Goal: Task Accomplishment & Management: Use online tool/utility

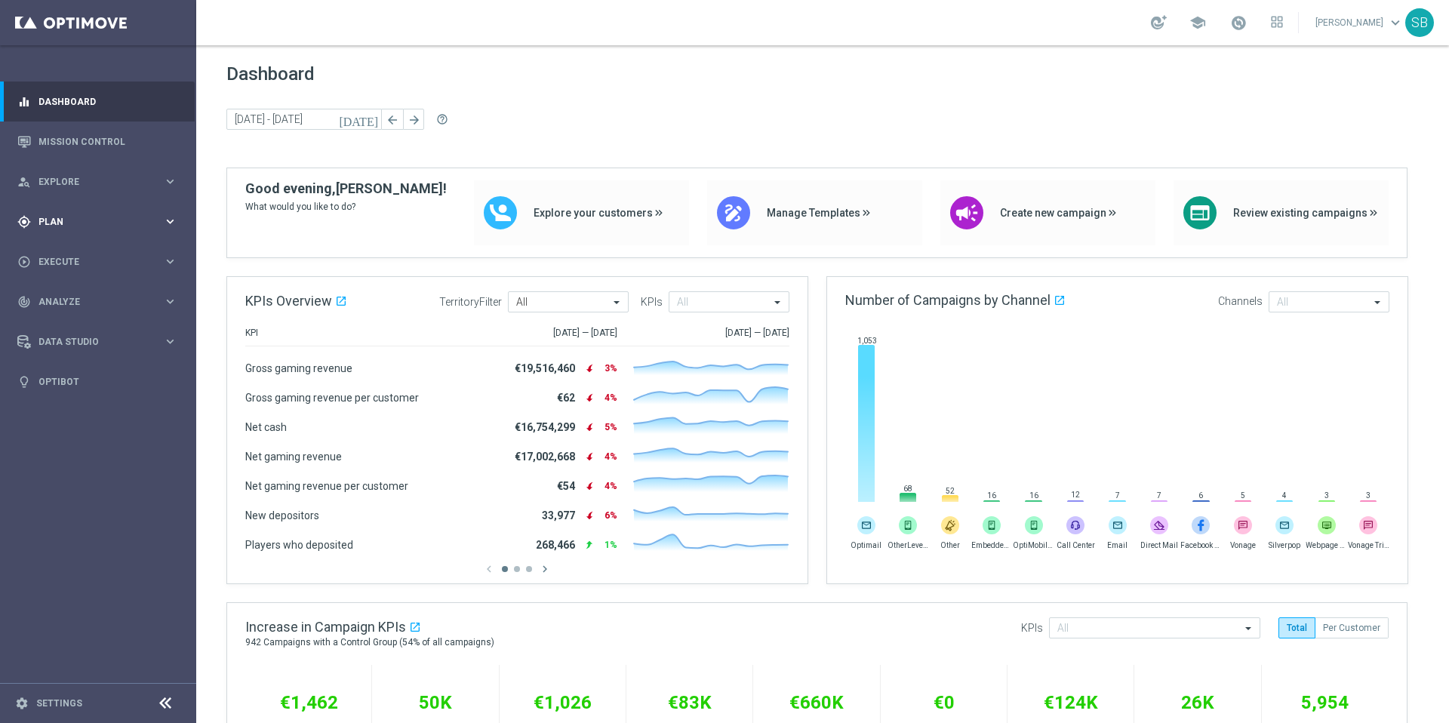
click at [63, 215] on div "gps_fixed Plan" at bounding box center [90, 222] width 146 height 14
click at [74, 295] on span "Templates" at bounding box center [94, 298] width 108 height 9
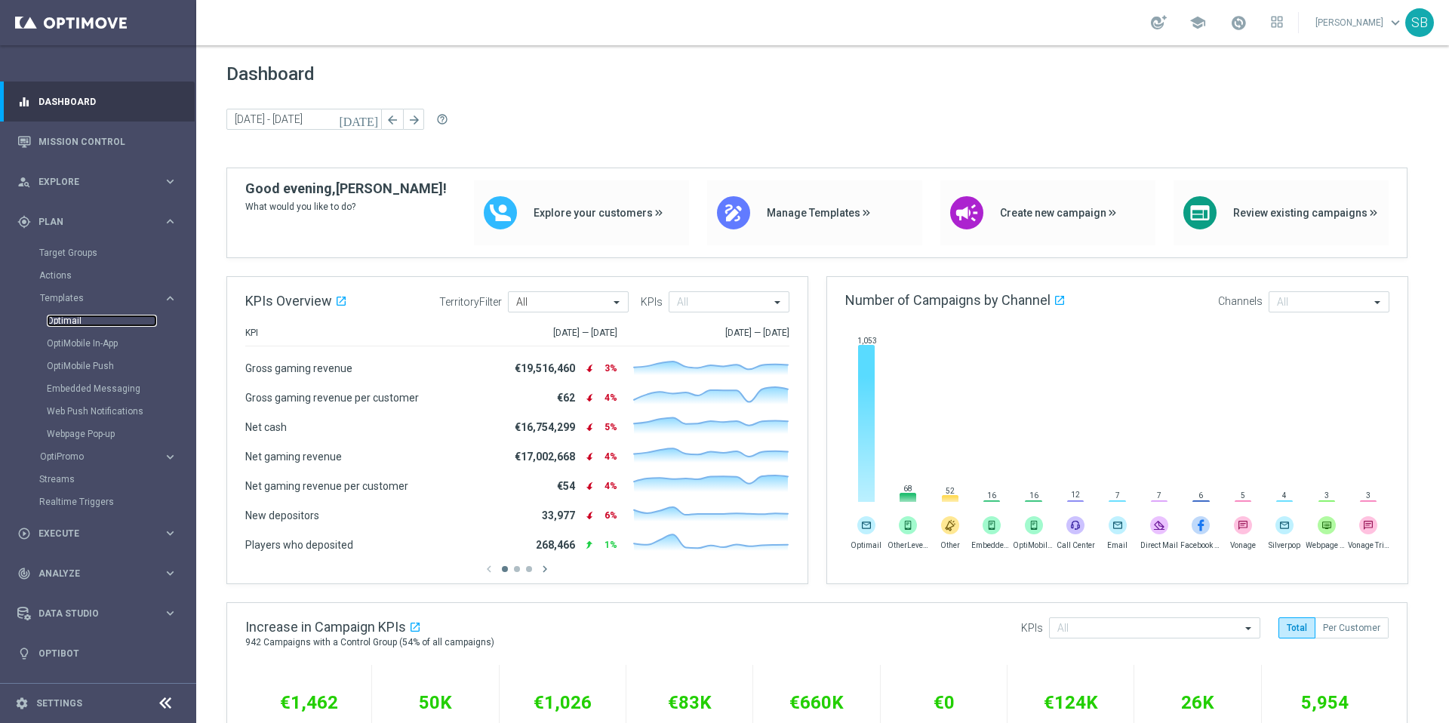
click at [72, 321] on link "Optimail" at bounding box center [102, 321] width 110 height 12
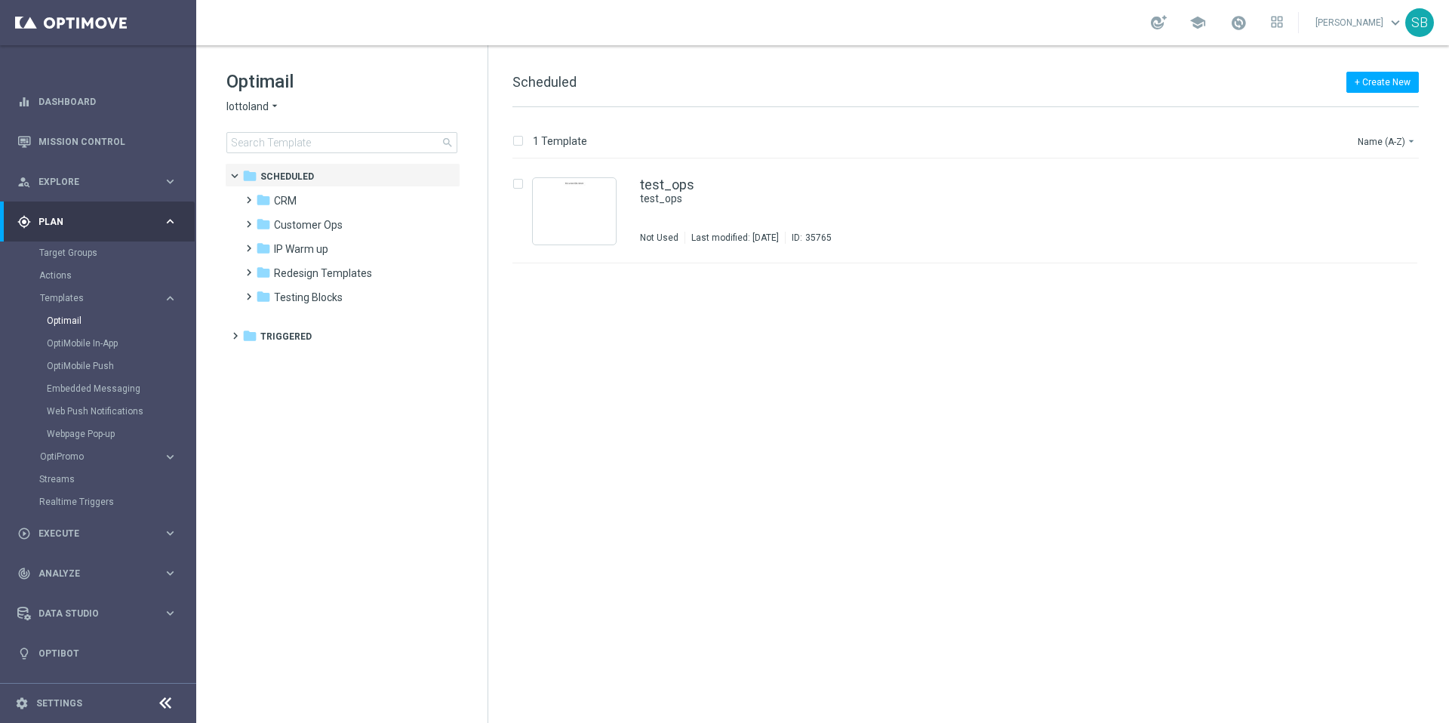
click at [262, 102] on span "lottoland" at bounding box center [247, 107] width 42 height 14
click at [0, 0] on span "[DOMAIN_NAME]" at bounding box center [0, 0] width 0 height 0
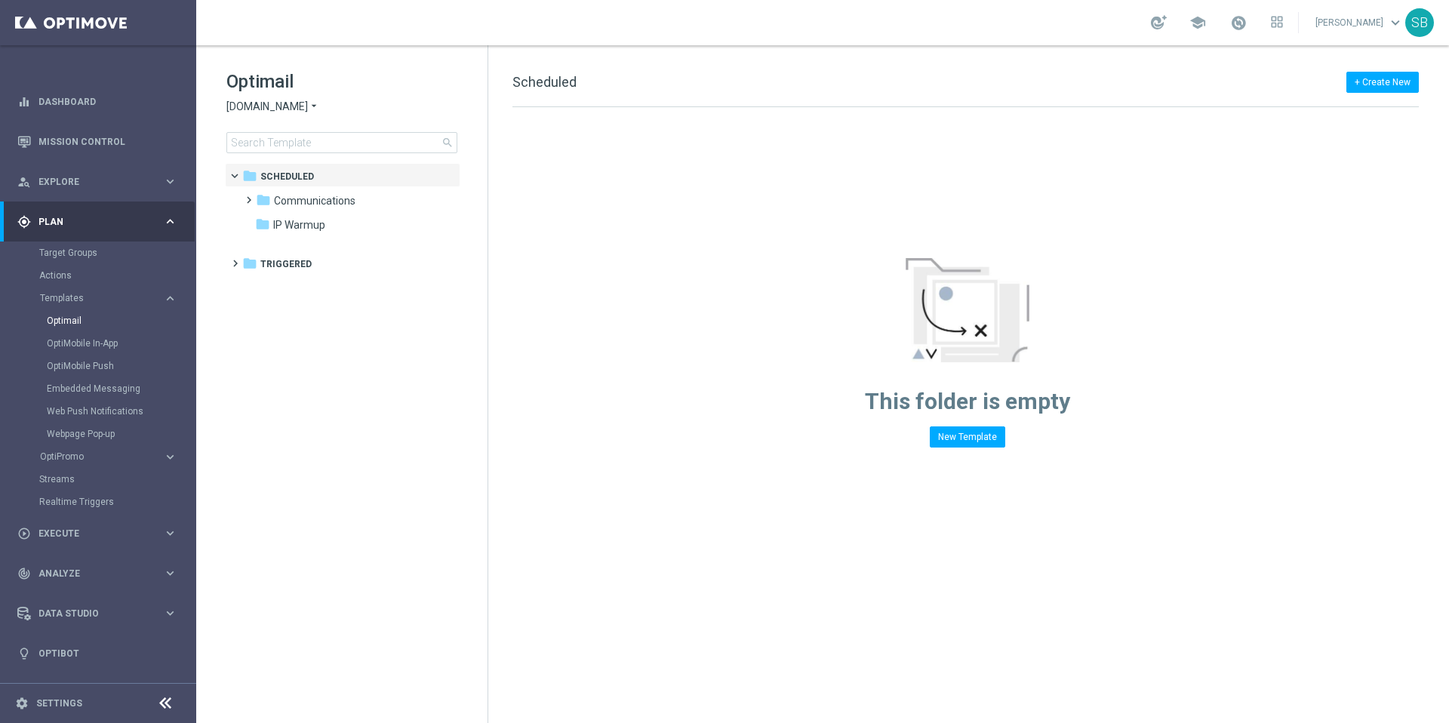
click at [283, 109] on span "[DOMAIN_NAME]" at bounding box center [266, 107] width 81 height 14
click at [0, 0] on span "[DOMAIN_NAME]" at bounding box center [0, 0] width 0 height 0
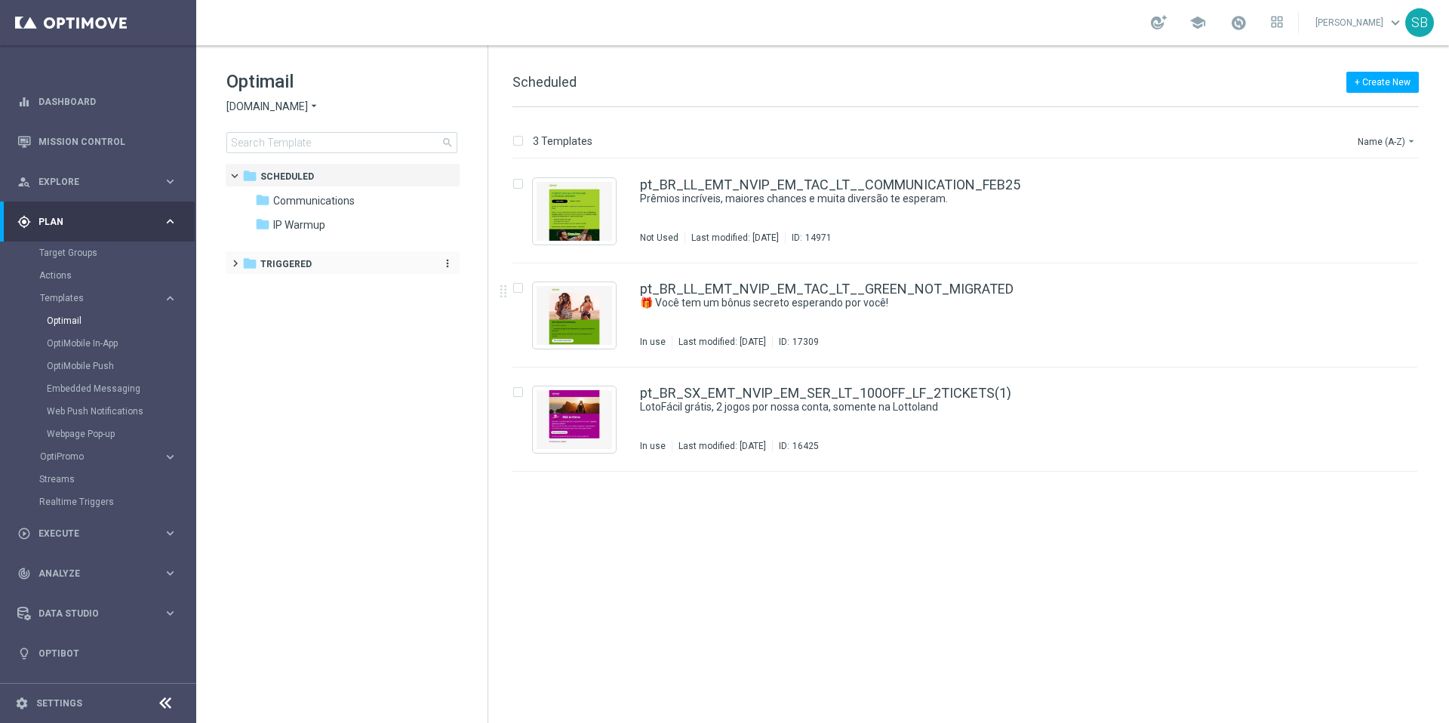
click at [275, 268] on span "Triggered" at bounding box center [285, 264] width 51 height 14
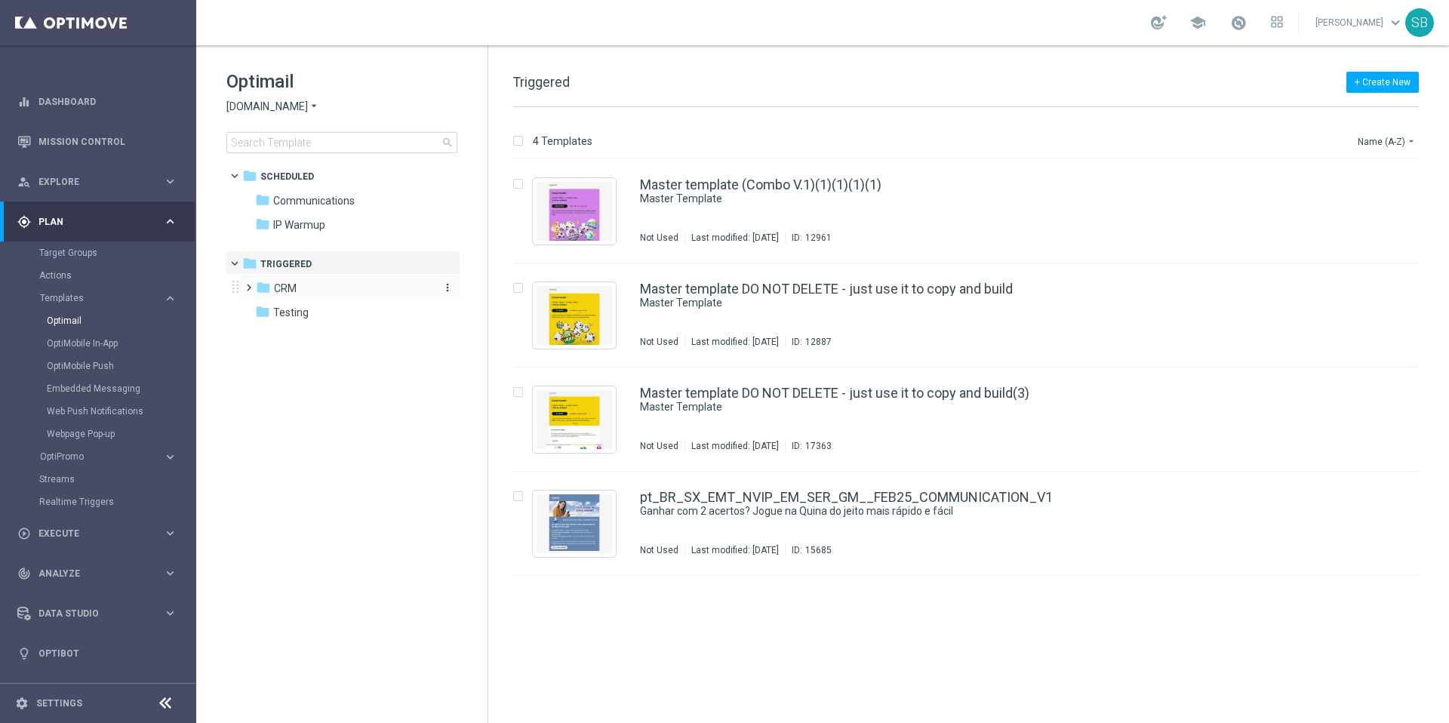
click at [278, 290] on span "CRM" at bounding box center [285, 288] width 23 height 14
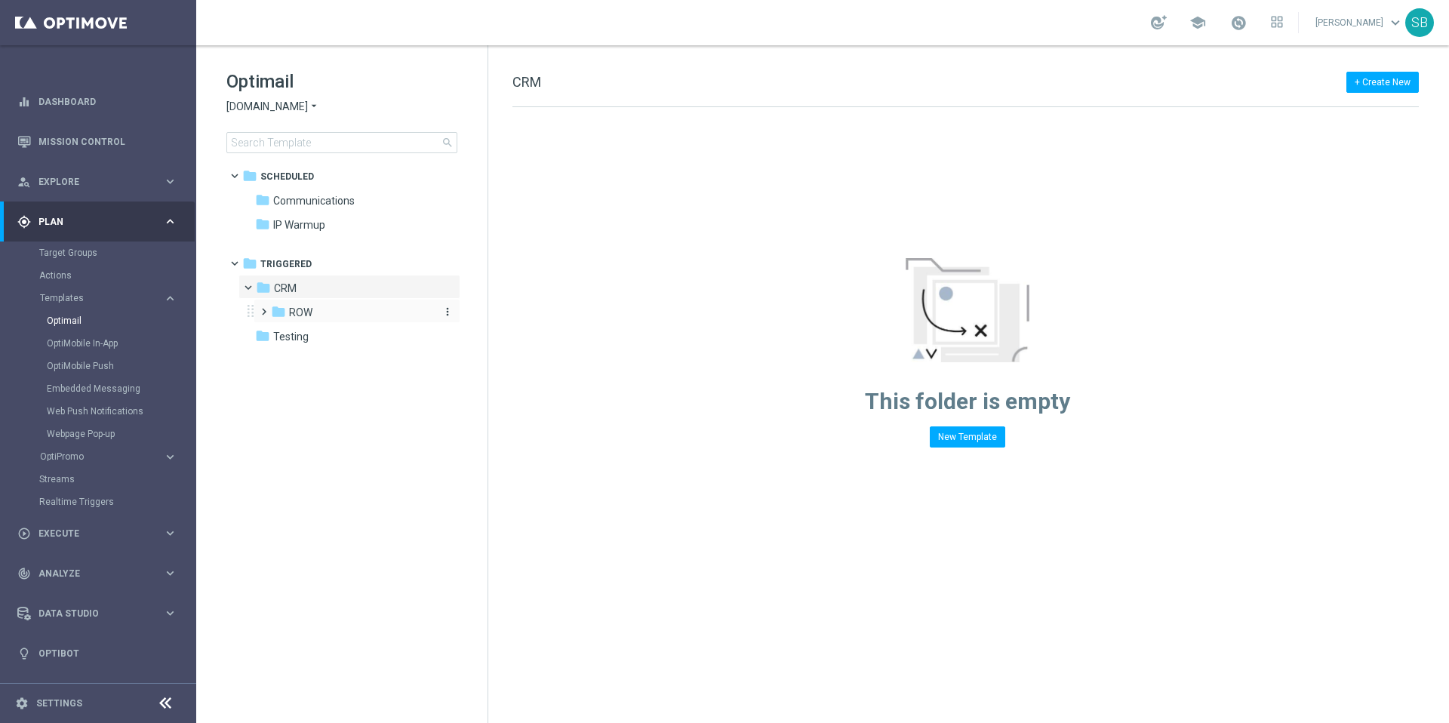
click at [283, 312] on icon "folder" at bounding box center [278, 311] width 15 height 15
click at [306, 342] on span "ROW nrt_abandondcart" at bounding box center [359, 337] width 112 height 14
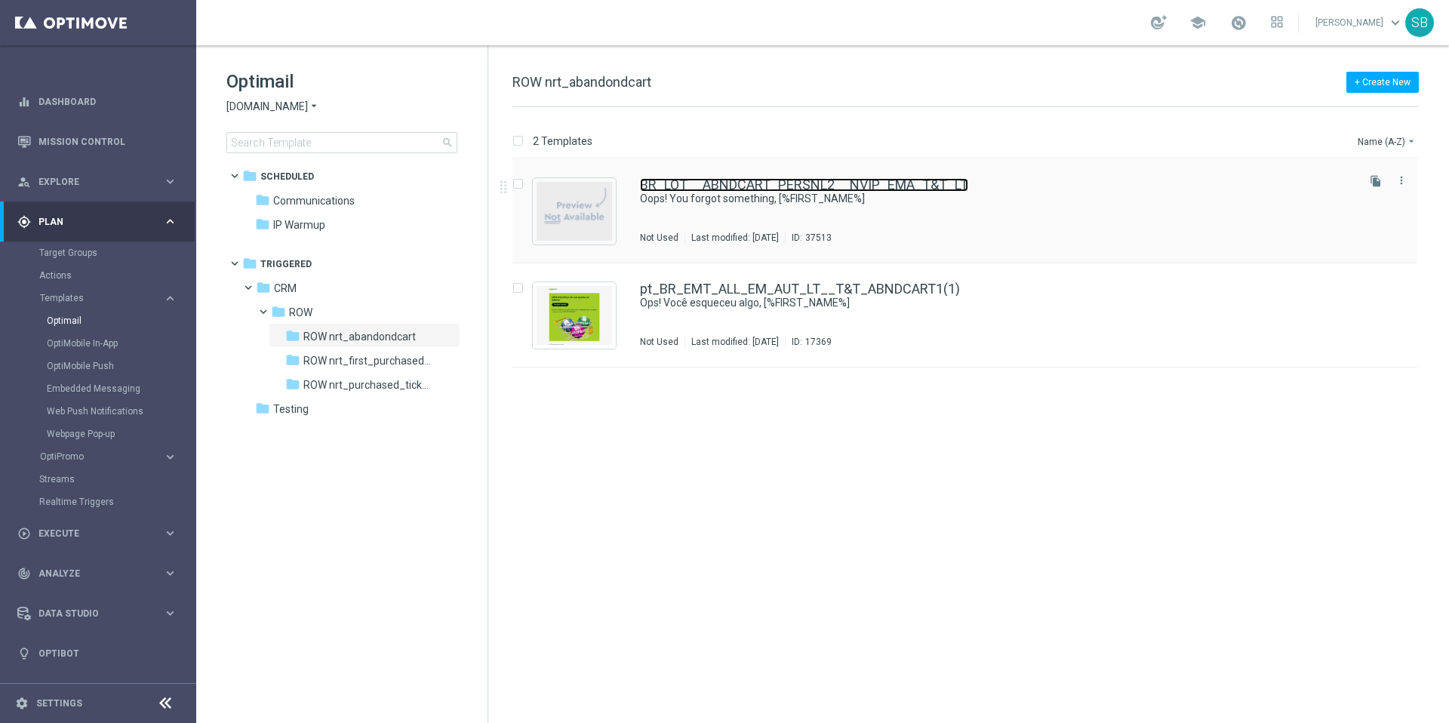
click at [775, 184] on link "BR_LOT__ABNDCART_PERSNL2__NVIP_EMA_T&T_LT" at bounding box center [804, 185] width 328 height 14
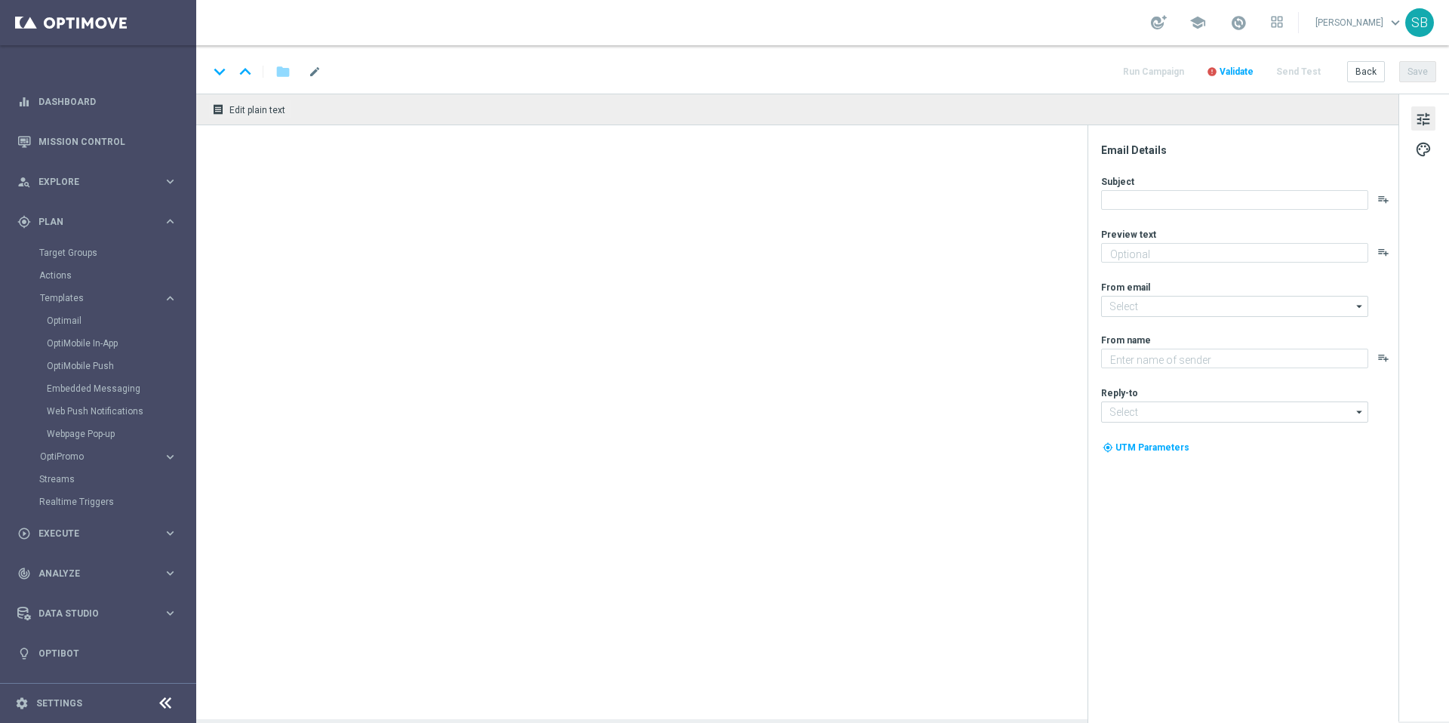
type textarea "Your cart is waiting!"
type input "[EMAIL_ADDRESS][DOMAIN_NAME]"
type textarea "[DOMAIN_NAME]"
type input "[EMAIL_ADDRESS][DOMAIN_NAME]"
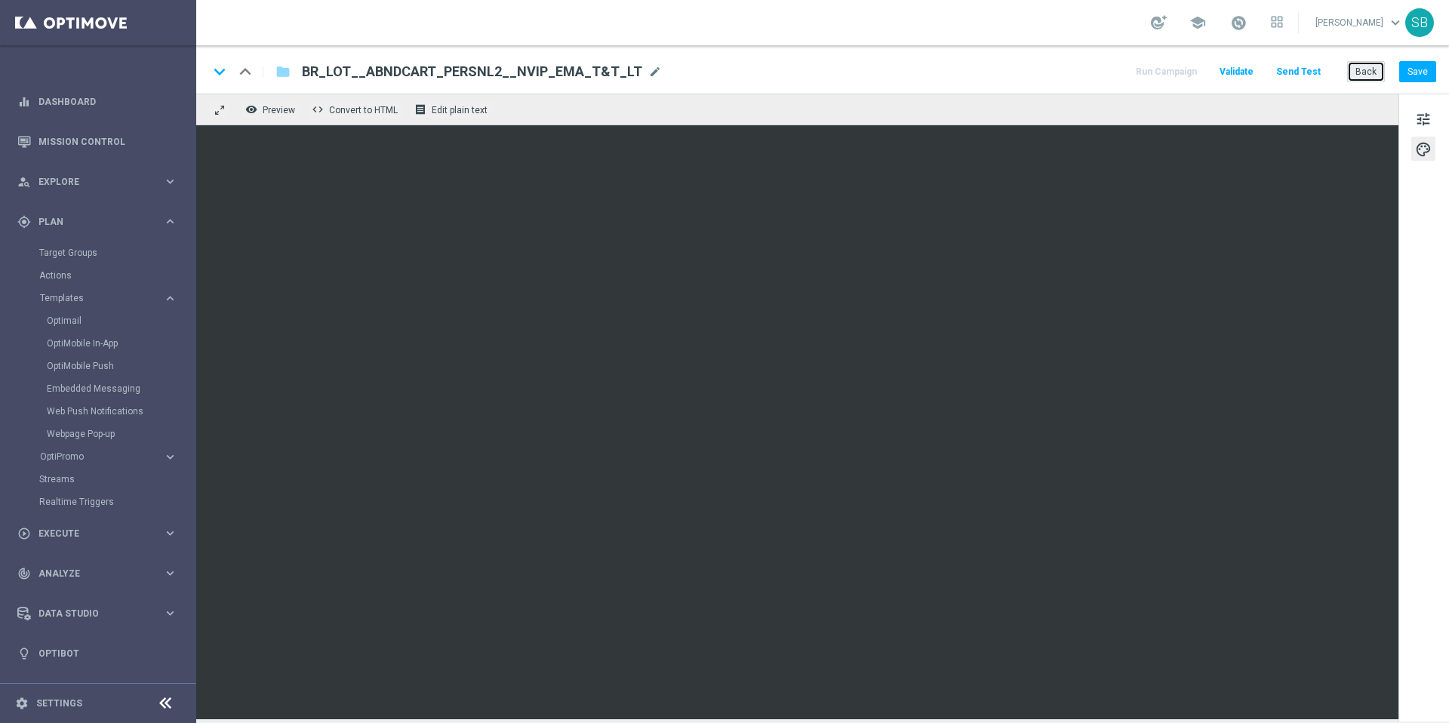
click at [1377, 67] on button "Back" at bounding box center [1366, 71] width 38 height 21
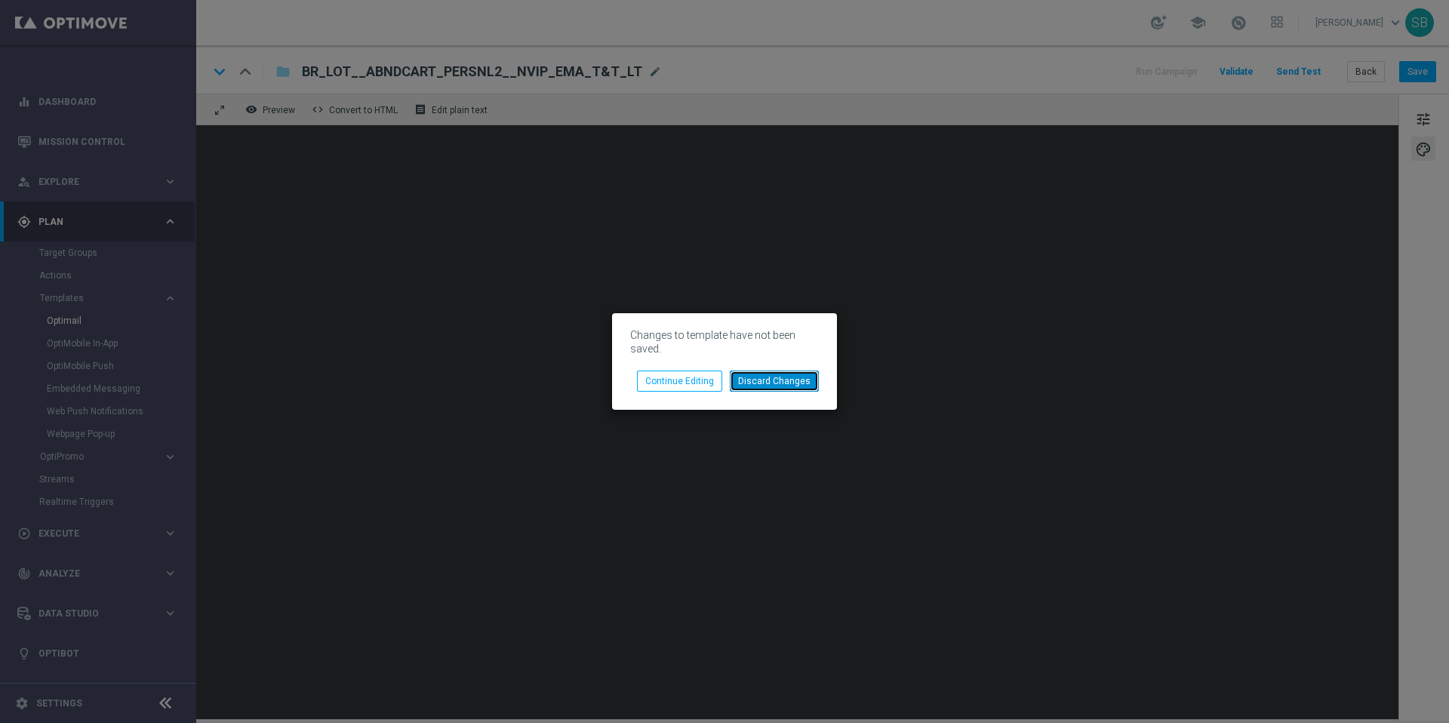
click at [801, 386] on button "Discard Changes" at bounding box center [774, 380] width 89 height 21
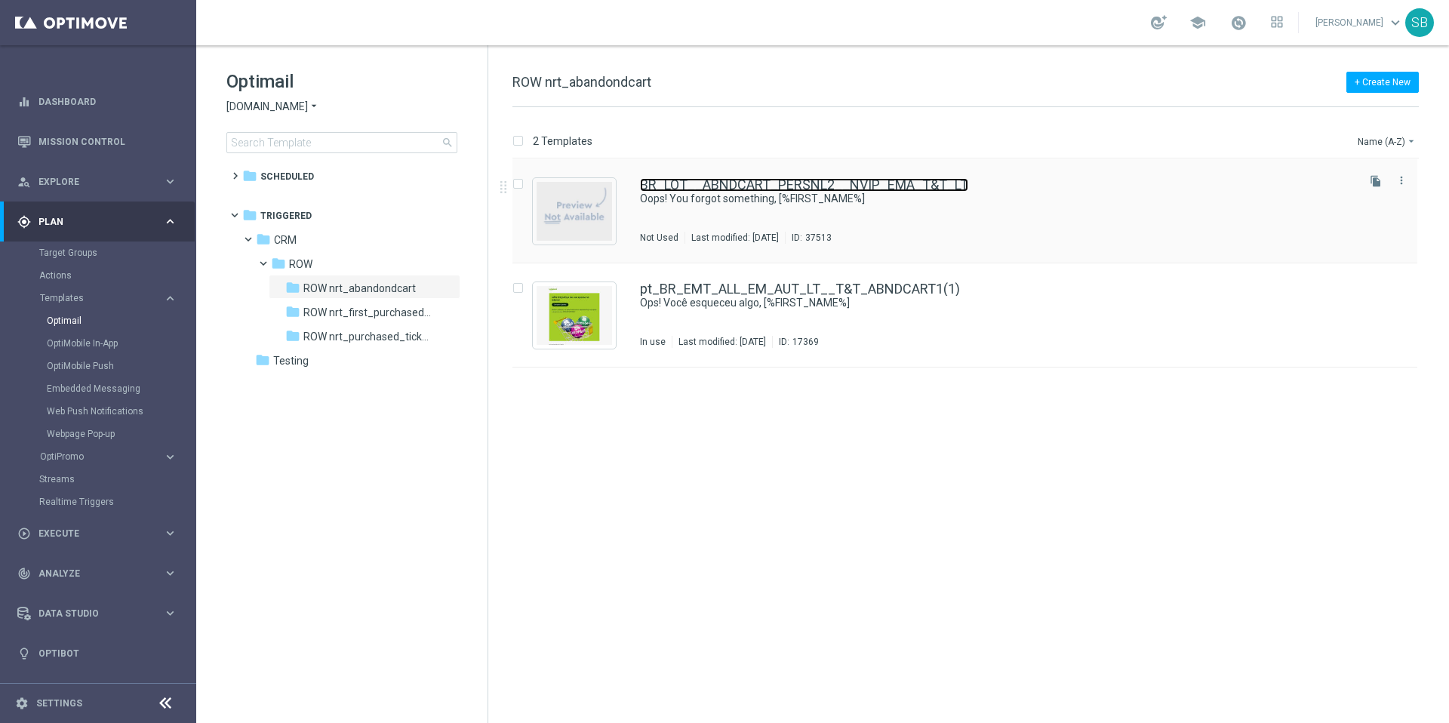
click at [764, 190] on link "BR_LOT__ABNDCART_PERSNL2__NVIP_EMA_T&T_LT" at bounding box center [804, 185] width 328 height 14
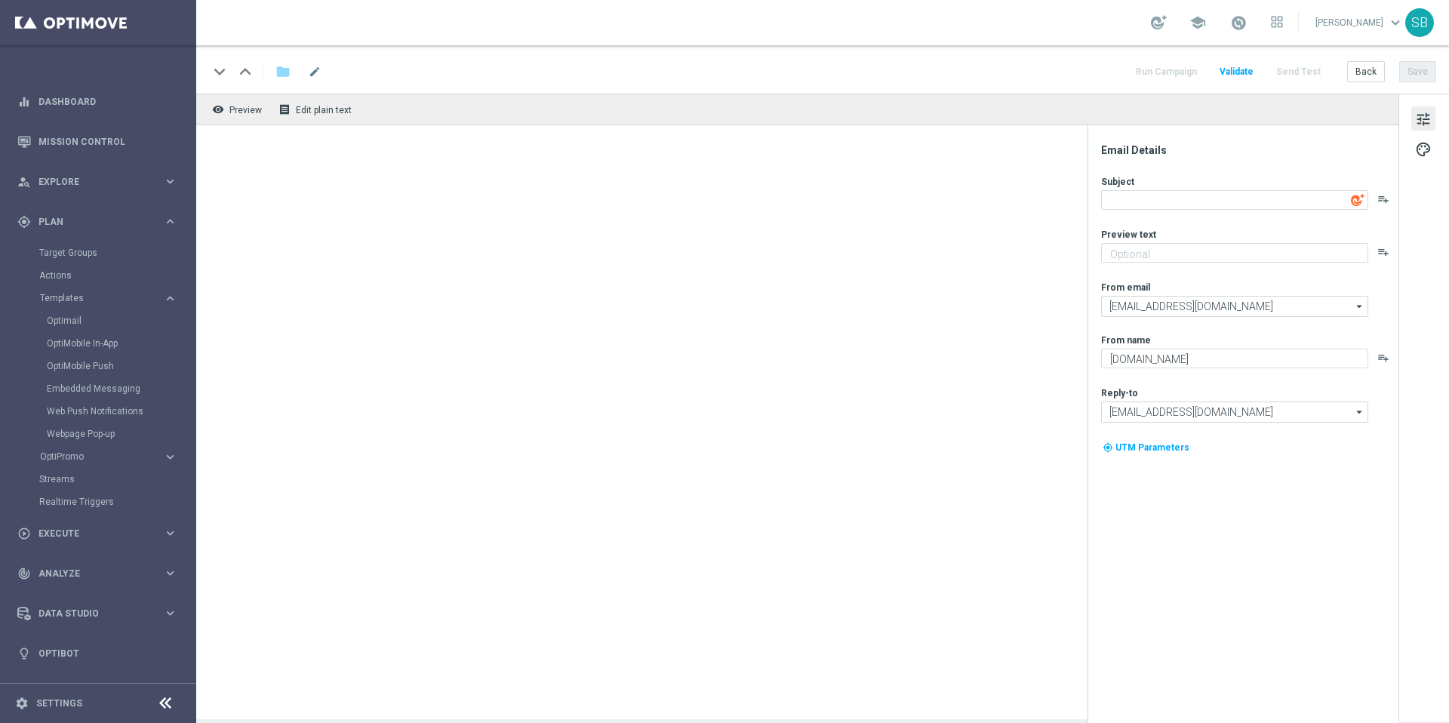
type textarea "Oops! You forgot something, [%FIRST_NAME%]"
type textarea "Your cart is waiting!"
